Goal: Navigation & Orientation: Find specific page/section

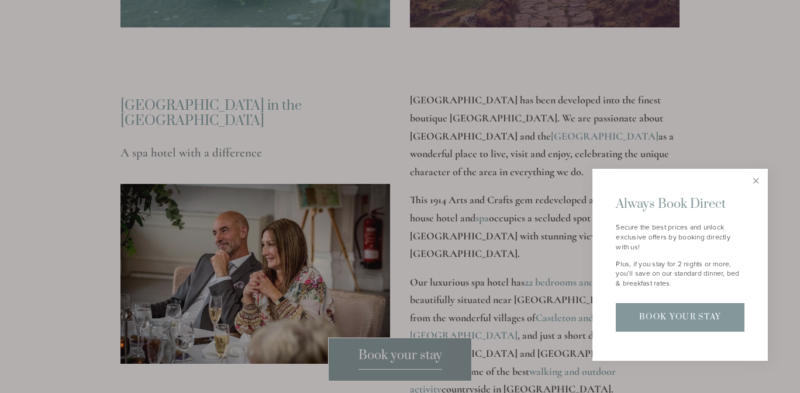
scroll to position [1392, 0]
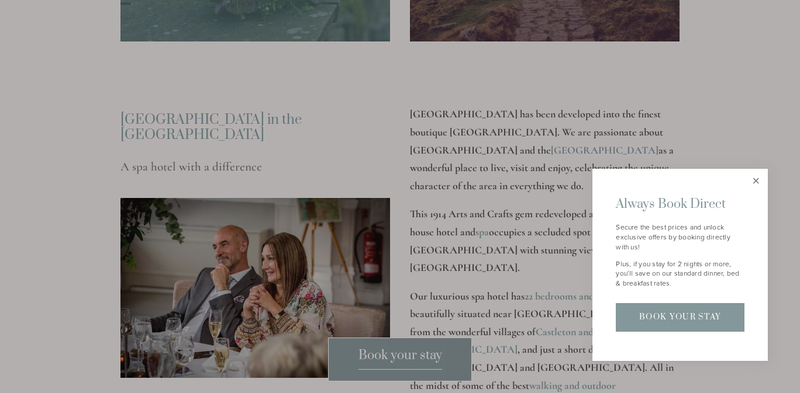
click at [757, 186] on link "Close" at bounding box center [755, 181] width 20 height 20
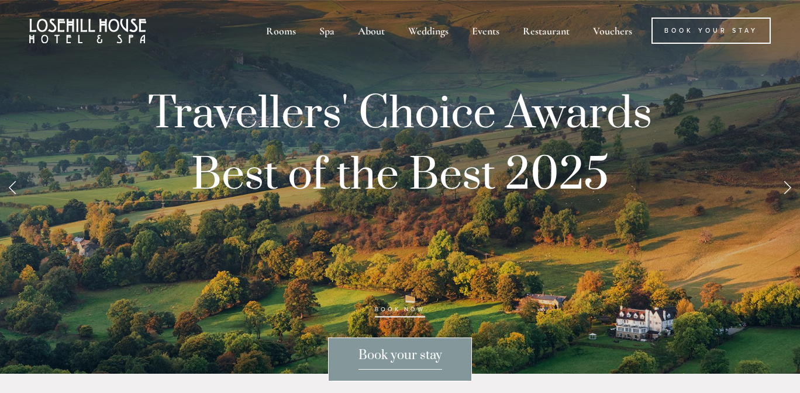
scroll to position [0, 0]
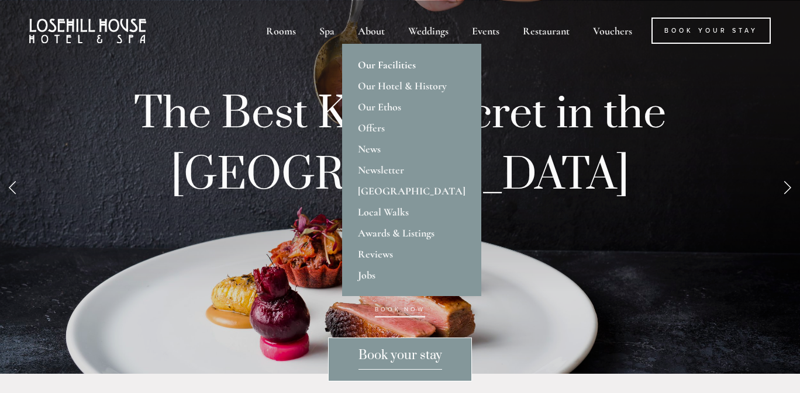
click at [405, 66] on link "Our Facilities" at bounding box center [411, 64] width 139 height 21
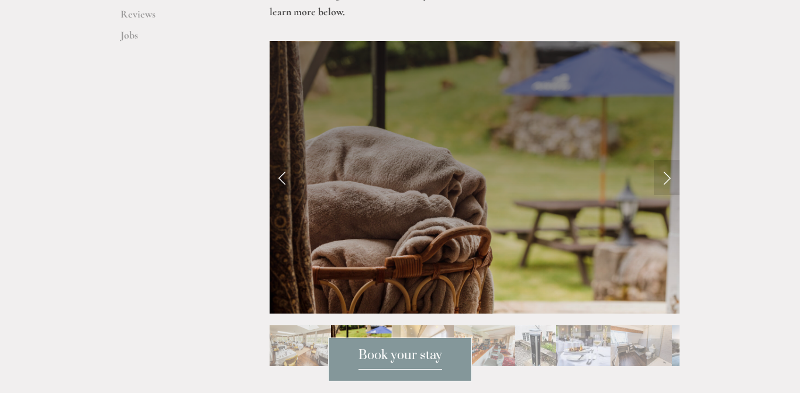
scroll to position [515, 0]
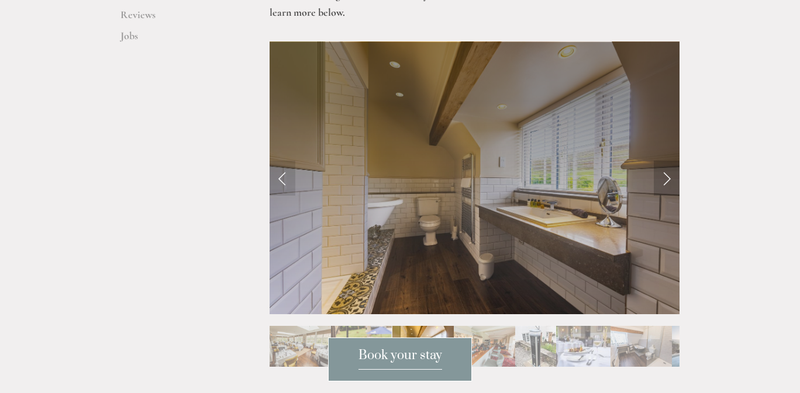
click at [664, 161] on link "Next Slide" at bounding box center [666, 178] width 26 height 35
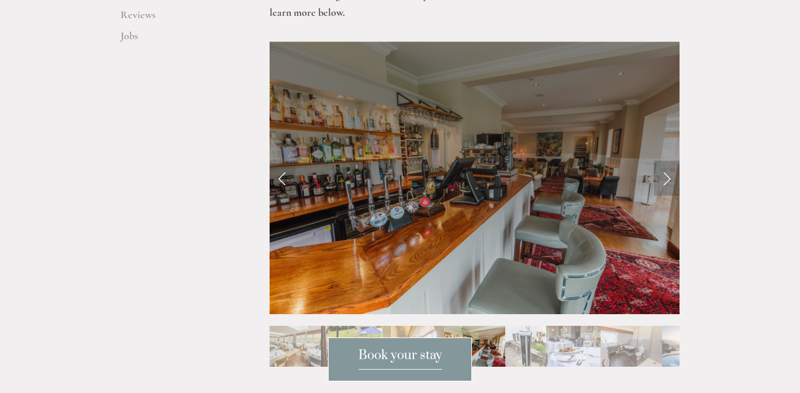
click at [664, 161] on link "Next Slide" at bounding box center [666, 178] width 26 height 35
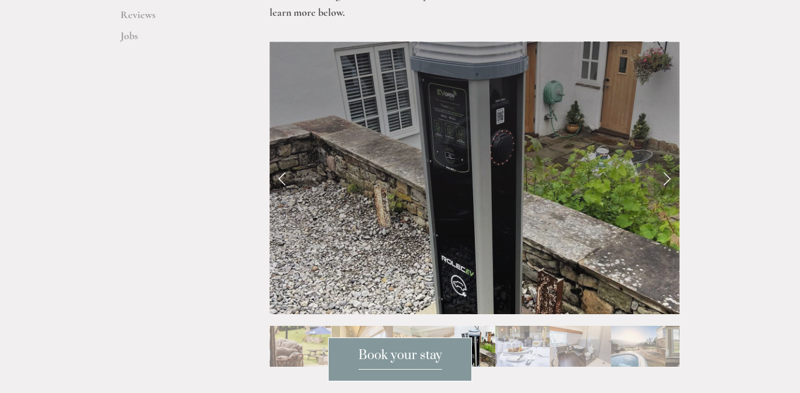
click at [664, 161] on link "Next Slide" at bounding box center [666, 178] width 26 height 35
click at [666, 161] on link "Next Slide" at bounding box center [666, 178] width 26 height 35
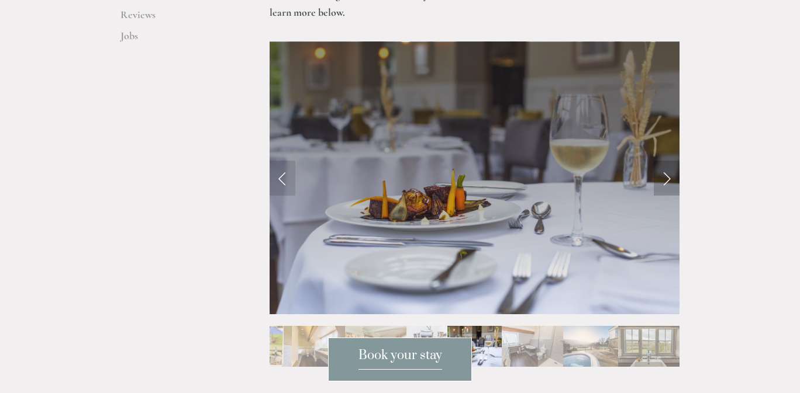
click at [666, 161] on link "Next Slide" at bounding box center [666, 178] width 26 height 35
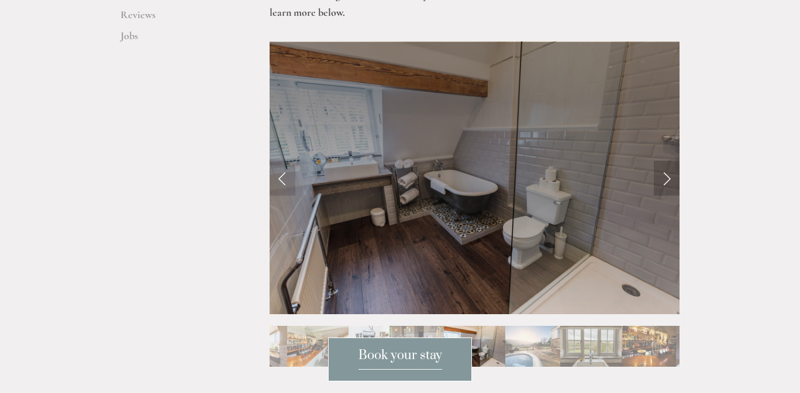
click at [666, 161] on link "Next Slide" at bounding box center [666, 178] width 26 height 35
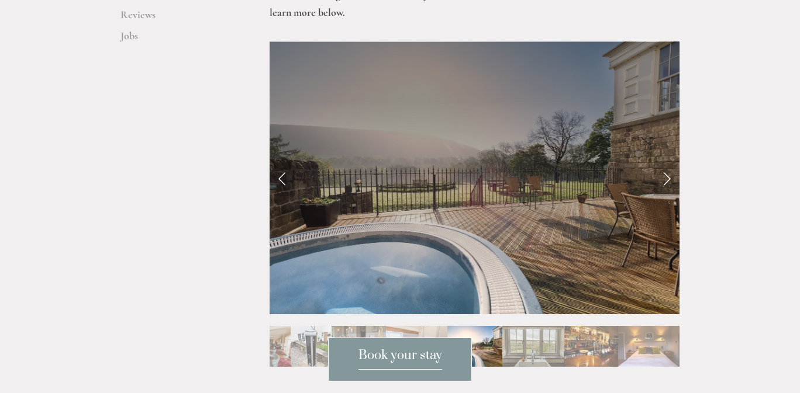
click at [666, 161] on link "Next Slide" at bounding box center [666, 178] width 26 height 35
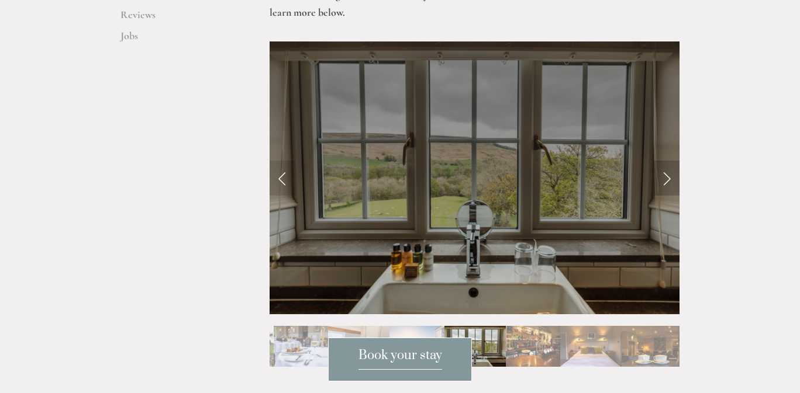
click at [666, 161] on link "Next Slide" at bounding box center [666, 178] width 26 height 35
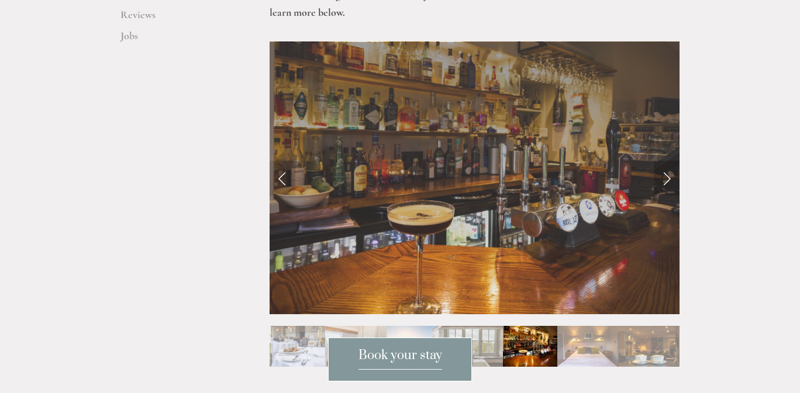
click at [666, 161] on link "Next Slide" at bounding box center [666, 178] width 26 height 35
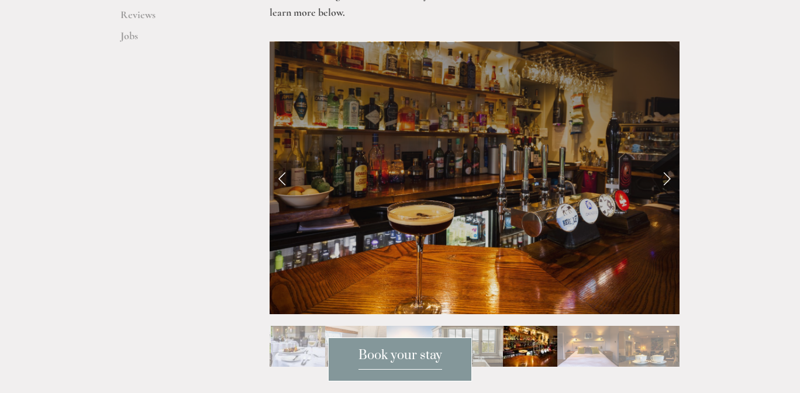
click at [666, 161] on link "Next Slide" at bounding box center [666, 178] width 26 height 35
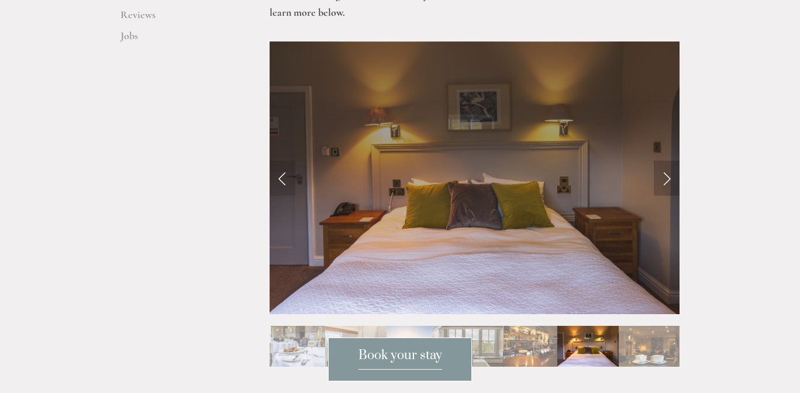
click at [666, 161] on link "Next Slide" at bounding box center [666, 178] width 26 height 35
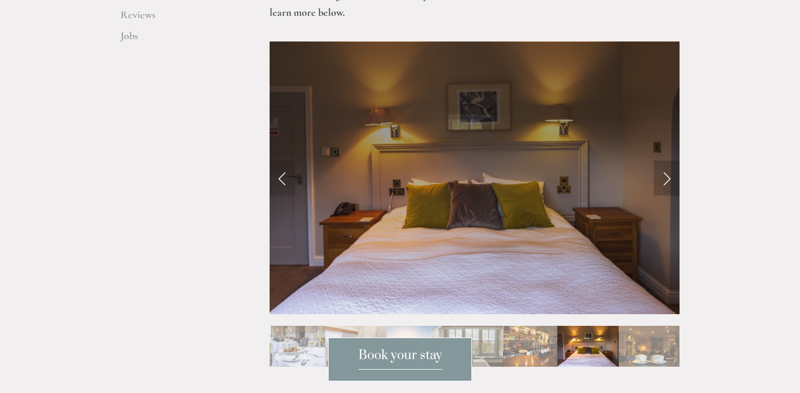
click at [666, 161] on link "Next Slide" at bounding box center [666, 178] width 26 height 35
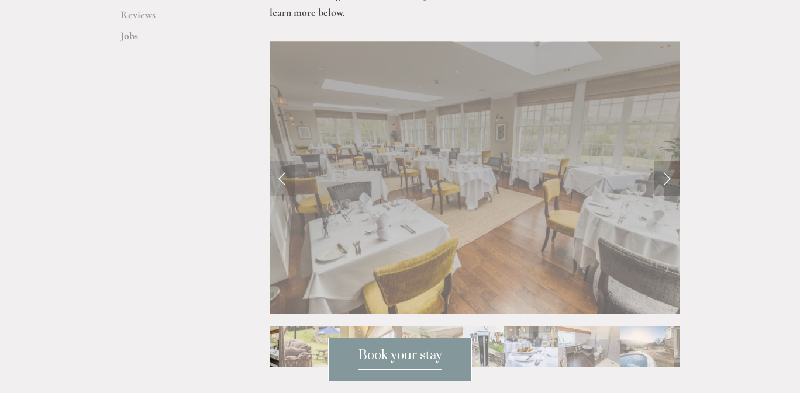
click at [666, 161] on link "Next Slide" at bounding box center [666, 178] width 26 height 35
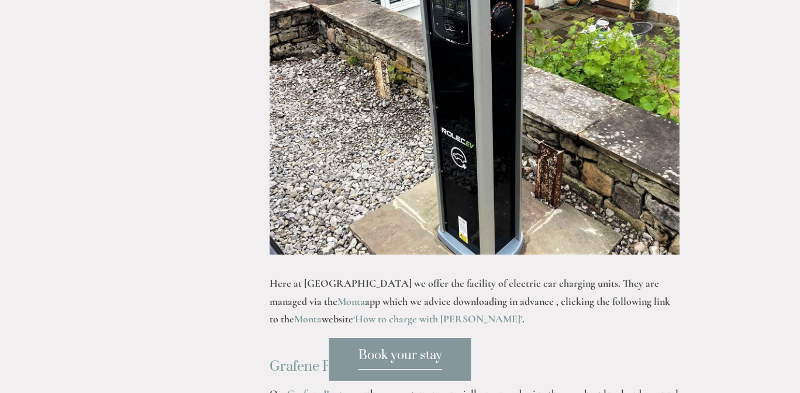
scroll to position [1515, 0]
